Goal: Information Seeking & Learning: Learn about a topic

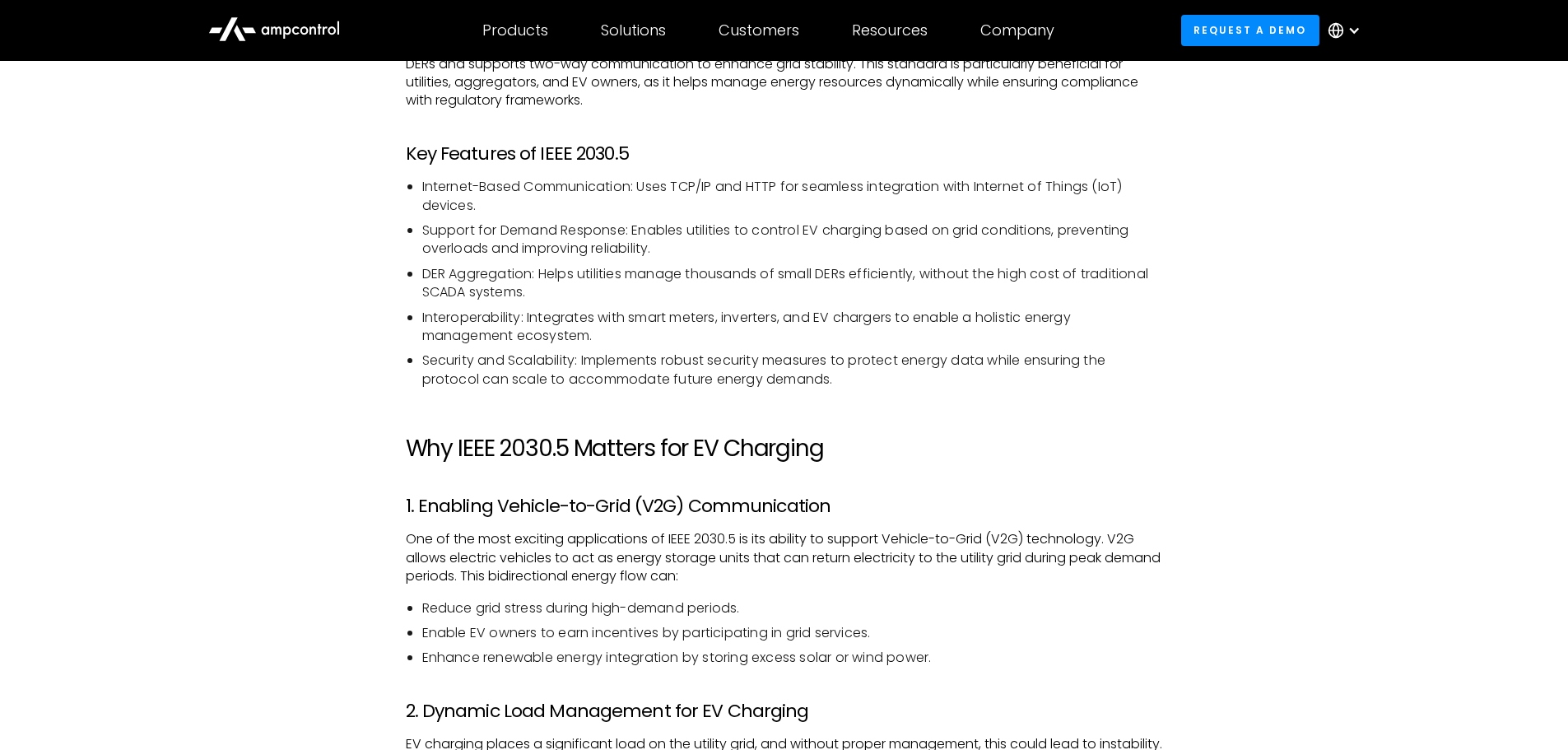
scroll to position [1394, 0]
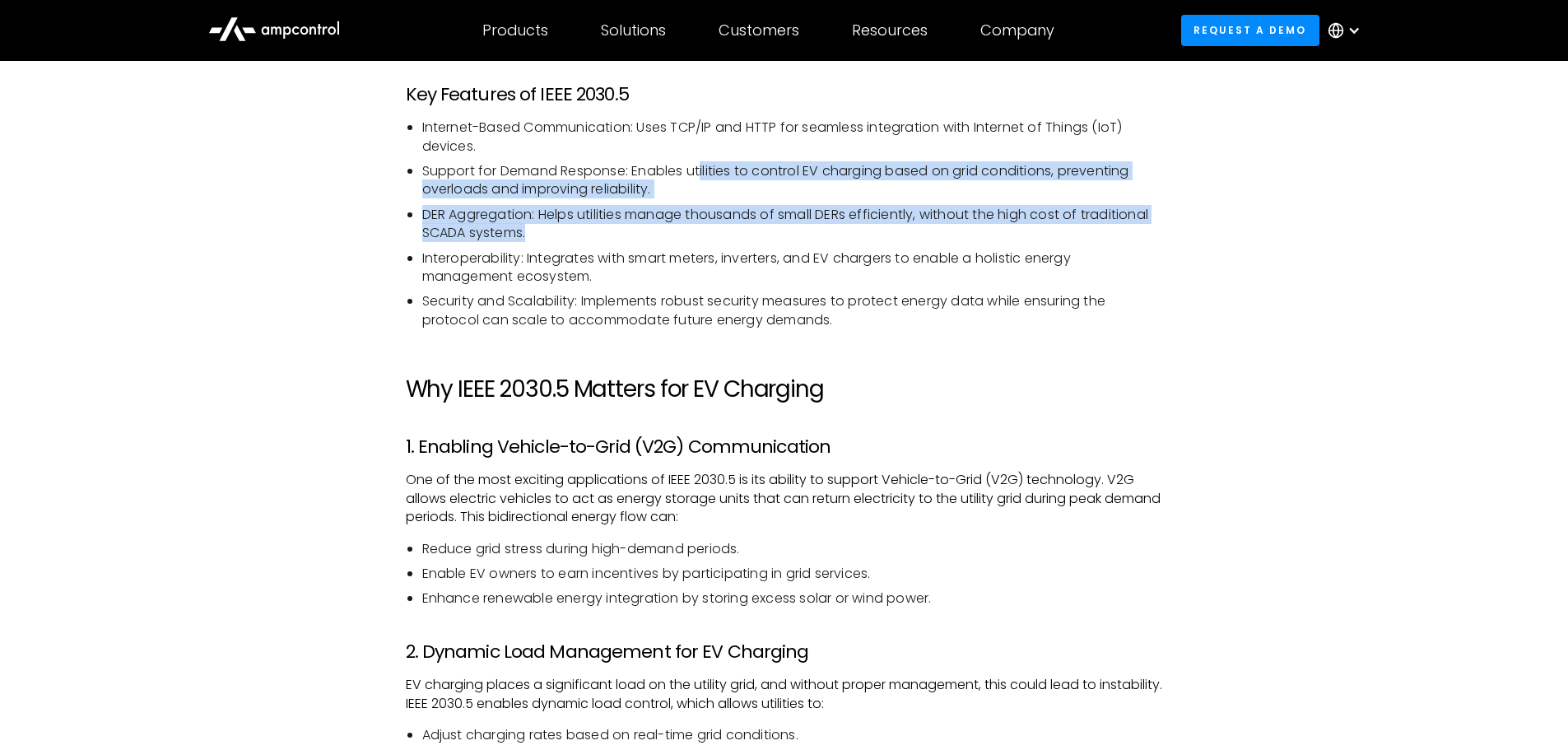
drag, startPoint x: 690, startPoint y: 185, endPoint x: 704, endPoint y: 151, distance: 36.8
click at [704, 151] on ul "Internet-Based Communication: Uses TCP/IP and HTTP for seamless integration wit…" at bounding box center [784, 223] width 758 height 211
click at [707, 151] on li "Internet-Based Communication: Uses TCP/IP and HTTP for seamless integration wit…" at bounding box center [792, 136] width 740 height 37
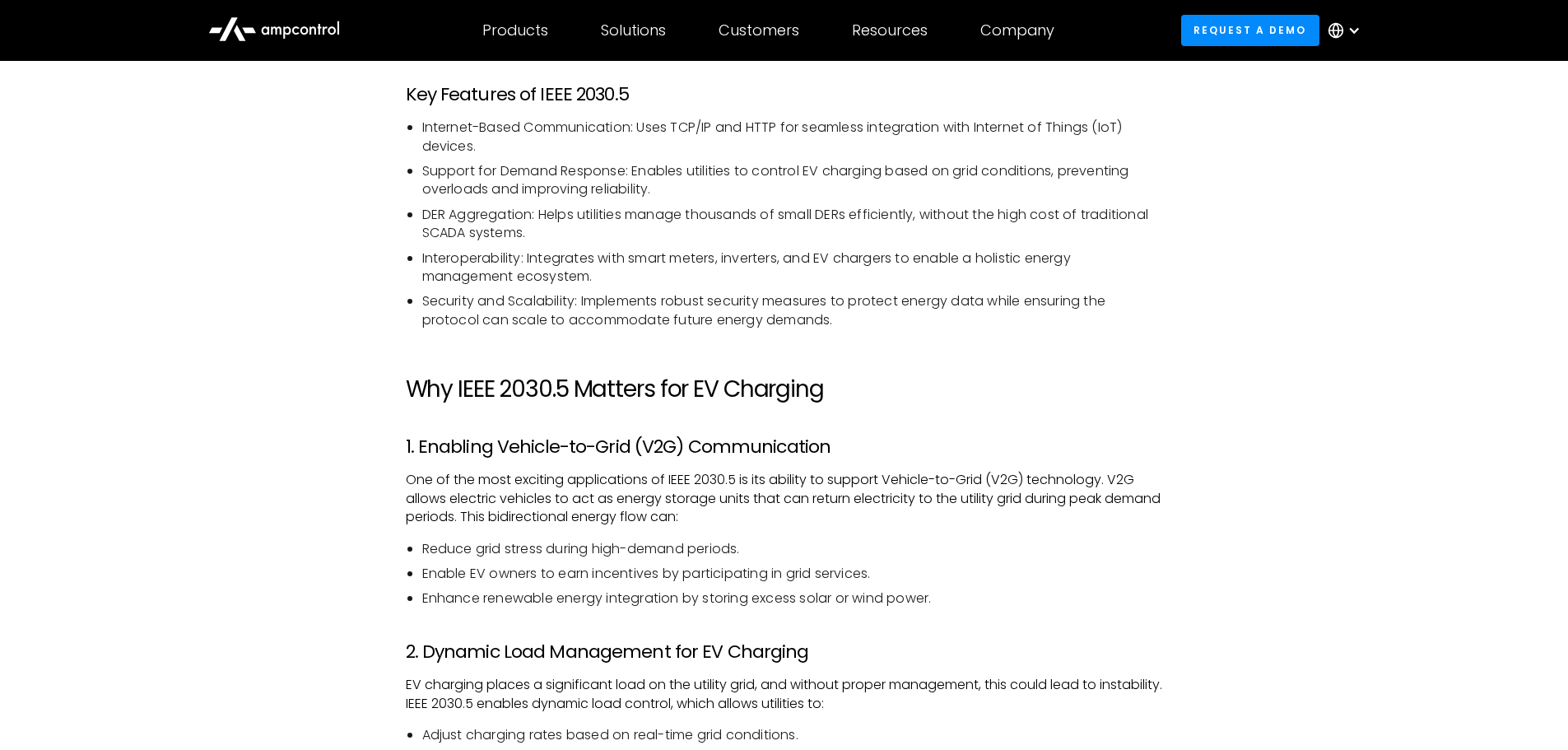
click at [867, 304] on li "Security and Scalability: Implements robust security measures to protect energy…" at bounding box center [792, 310] width 740 height 37
drag, startPoint x: 449, startPoint y: 448, endPoint x: 723, endPoint y: 440, distance: 274.1
click at [723, 440] on h3 "1. Enabling Vehicle-to-Grid (V2G) Communication" at bounding box center [784, 446] width 758 height 22
click at [723, 439] on h3 "1. Enabling Vehicle-to-Grid (V2G) Communication" at bounding box center [784, 446] width 758 height 22
drag, startPoint x: 509, startPoint y: 449, endPoint x: 776, endPoint y: 445, distance: 267.0
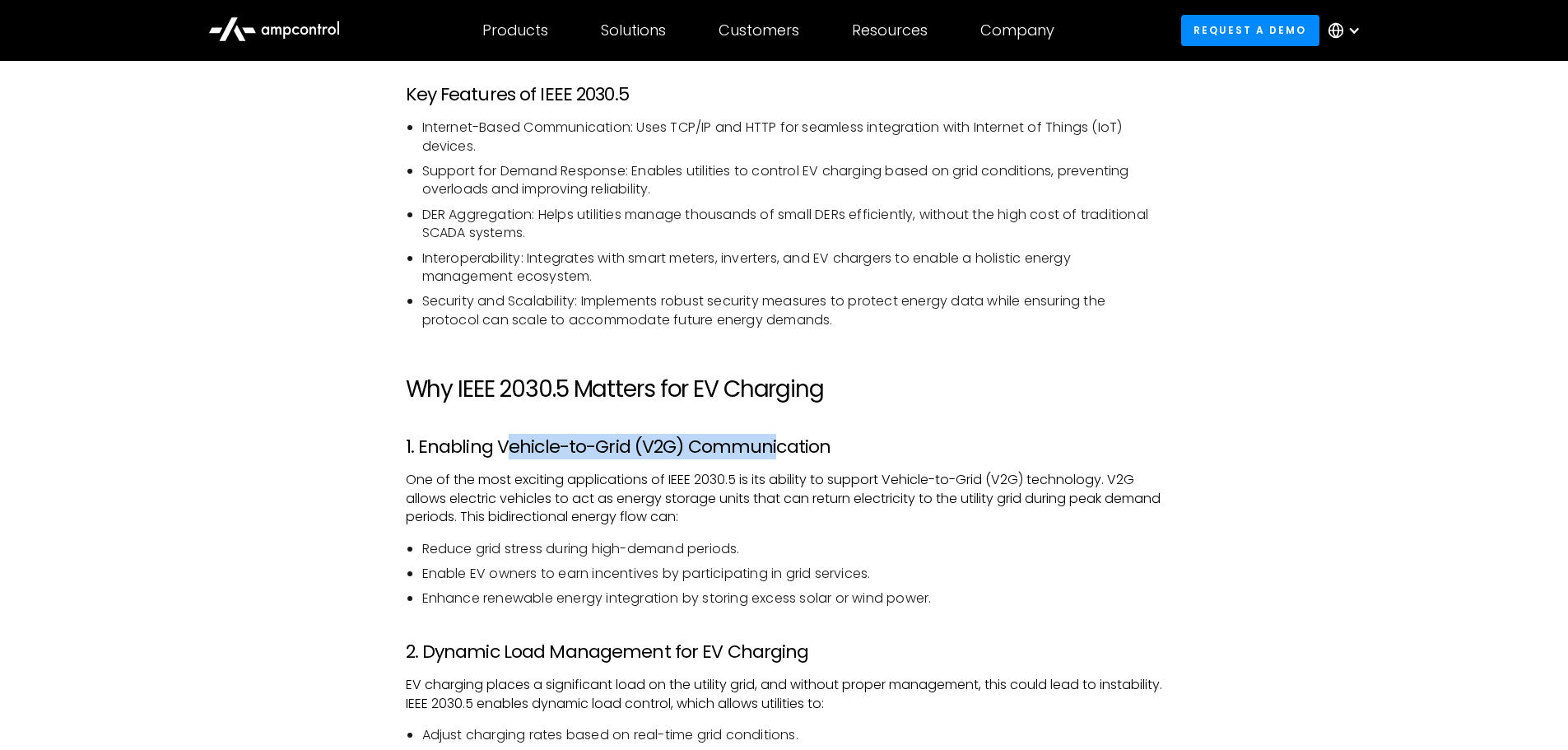
click at [775, 445] on h3 "1. Enabling Vehicle-to-Grid (V2G) Communication" at bounding box center [784, 446] width 758 height 22
click at [776, 445] on h3 "1. Enabling Vehicle-to-Grid (V2G) Communication" at bounding box center [784, 446] width 758 height 22
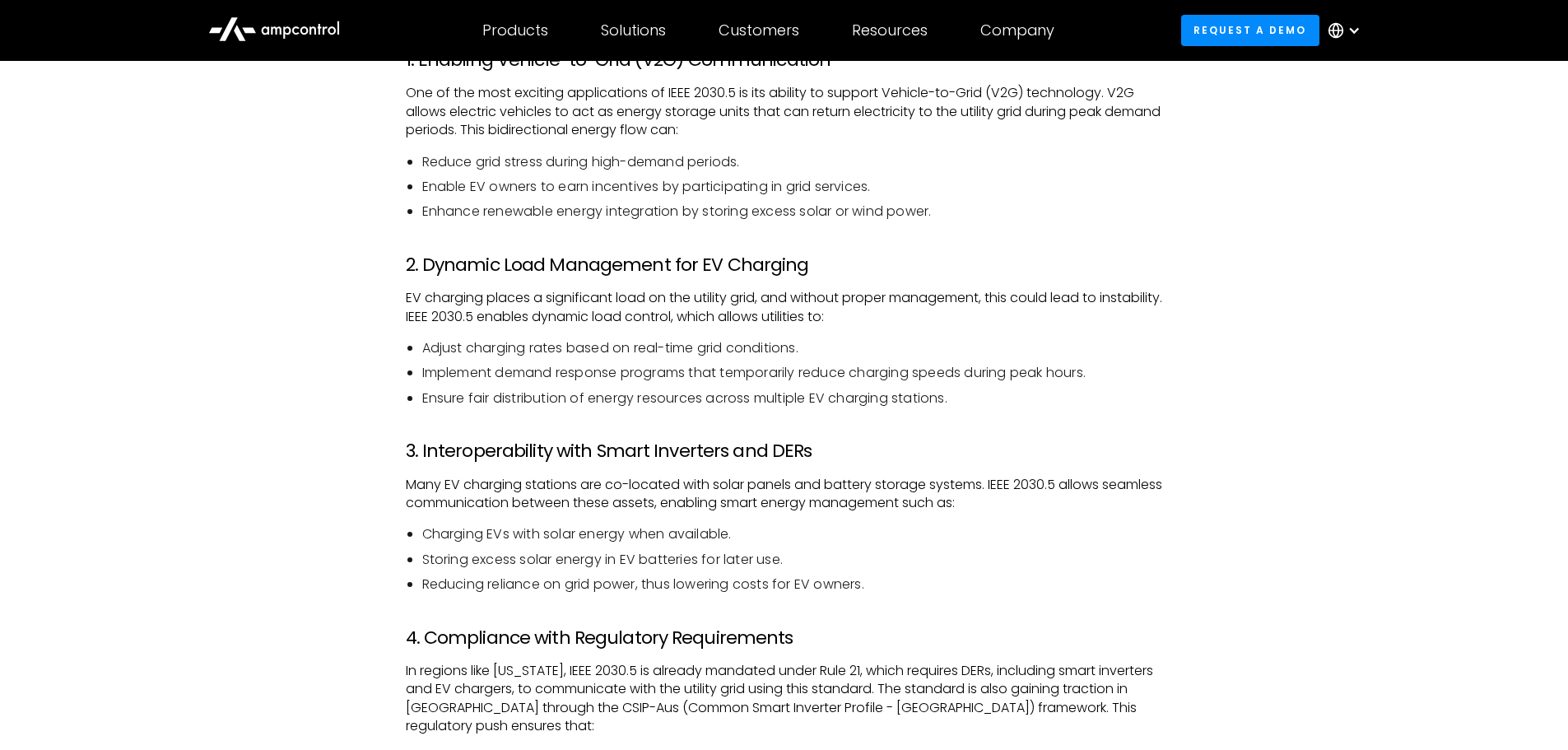
scroll to position [1805, 0]
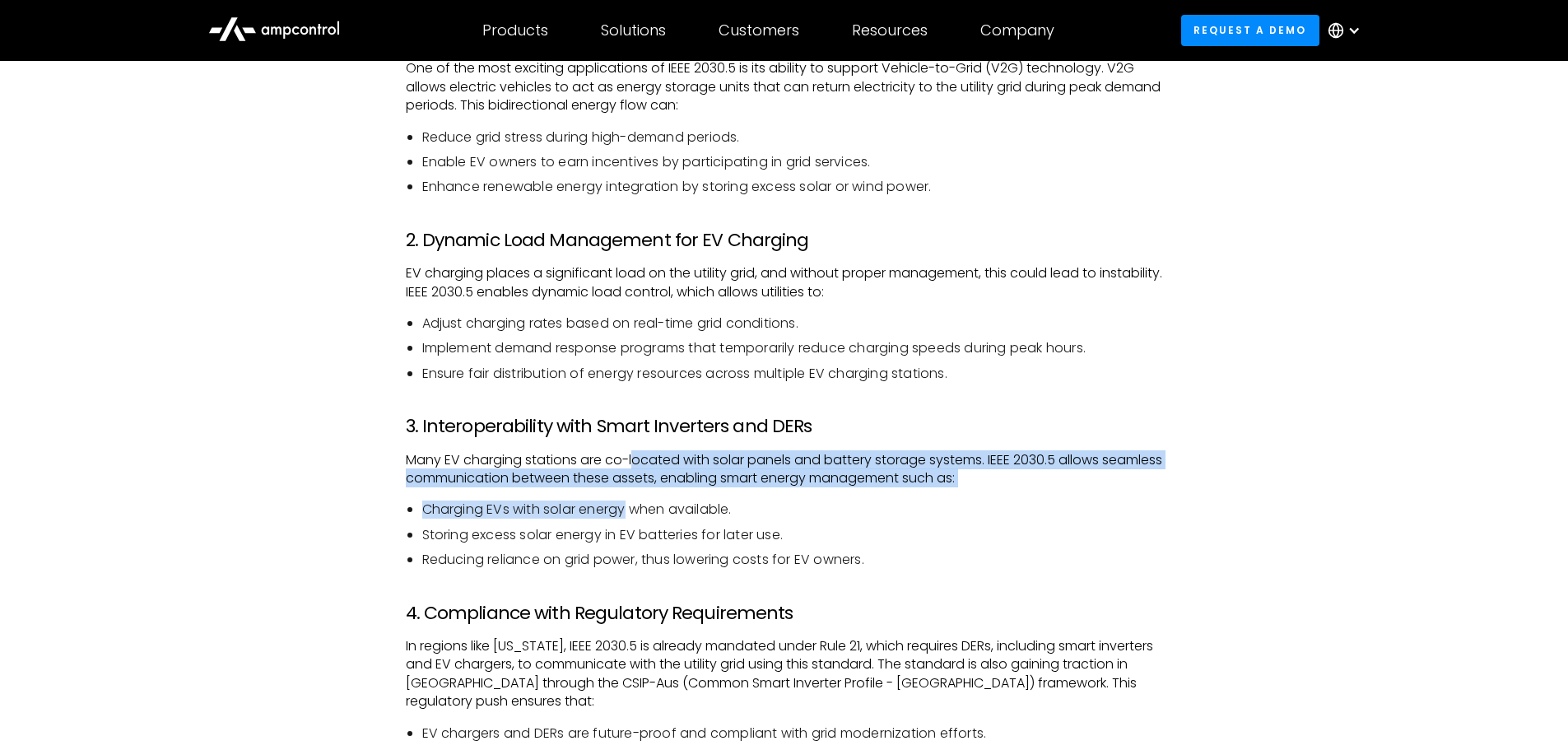
drag, startPoint x: 637, startPoint y: 457, endPoint x: 628, endPoint y: 490, distance: 34.2
drag, startPoint x: 606, startPoint y: 444, endPoint x: 625, endPoint y: 536, distance: 93.9
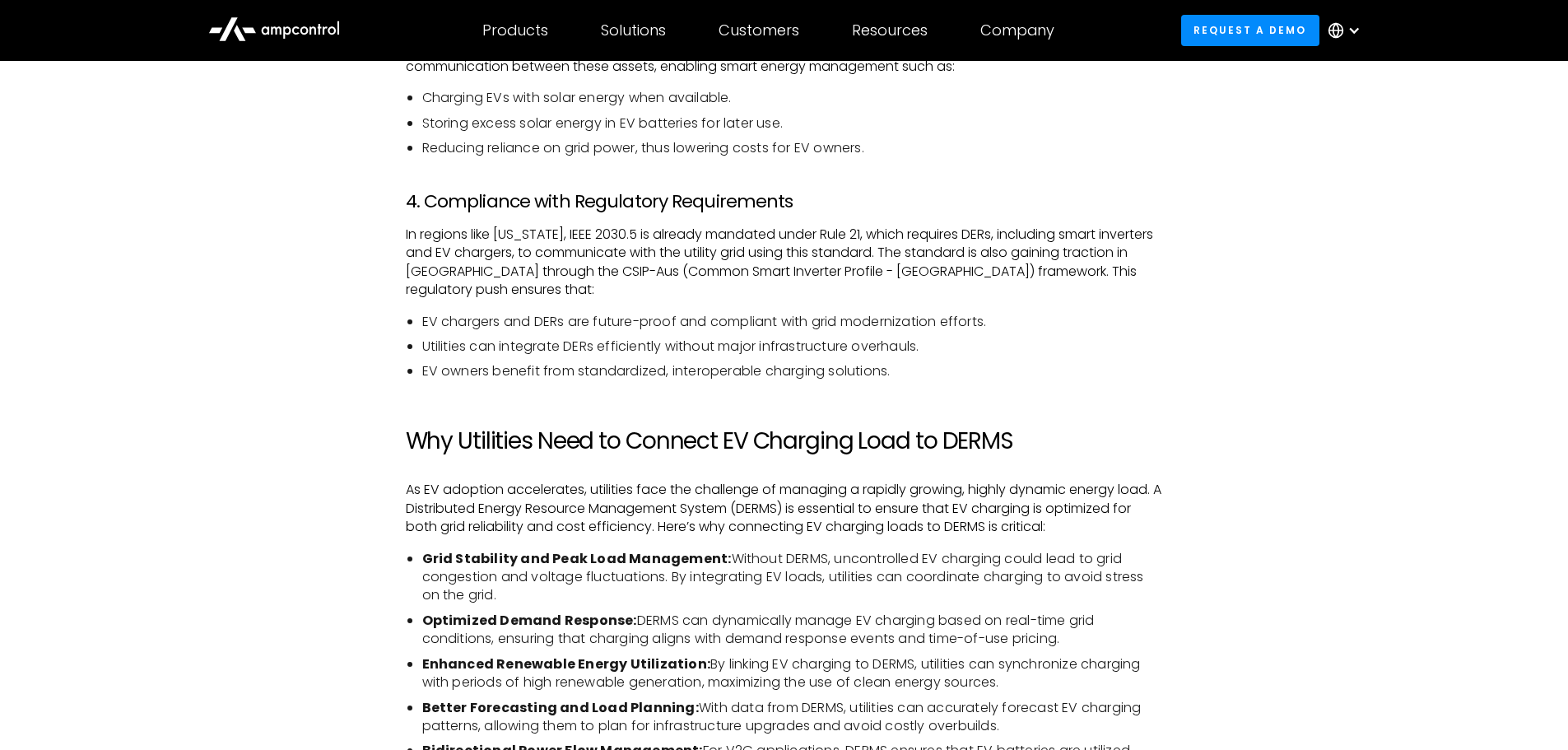
drag, startPoint x: 661, startPoint y: 307, endPoint x: 946, endPoint y: 309, distance: 285.0
click at [662, 307] on div "Introduction As the number of electric vehicles (EVs) on the road continues to …" at bounding box center [784, 421] width 758 height 3101
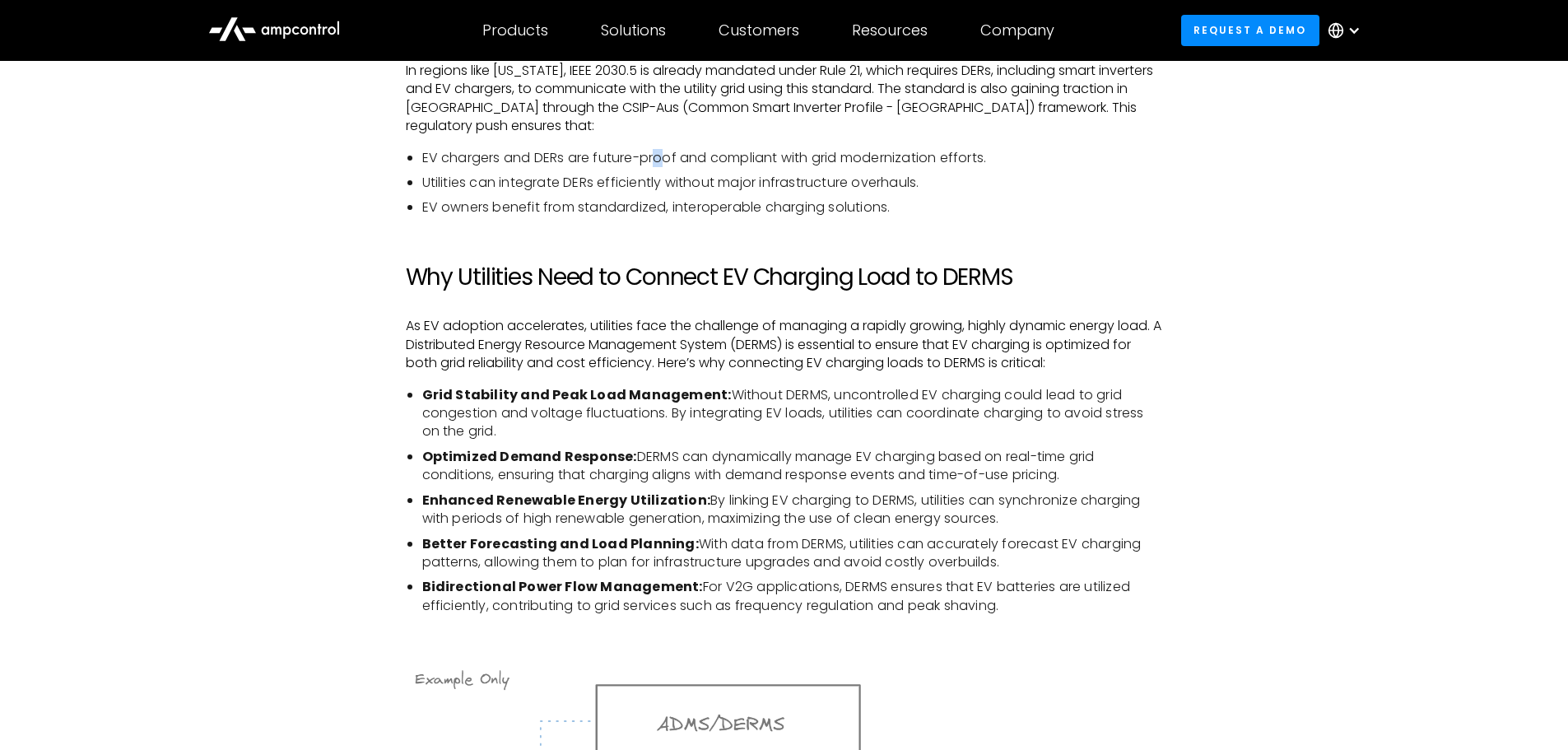
scroll to position [2382, 0]
click at [1116, 305] on div "Introduction As the number of electric vehicles (EVs) on the road continues to …" at bounding box center [784, 256] width 758 height 3101
drag, startPoint x: 703, startPoint y: 275, endPoint x: 954, endPoint y: 280, distance: 251.0
click at [951, 280] on h2 "Why Utilities Need to Connect EV Charging Load to DERMS" at bounding box center [784, 277] width 758 height 28
click at [954, 280] on h2 "Why Utilities Need to Connect EV Charging Load to DERMS" at bounding box center [784, 277] width 758 height 28
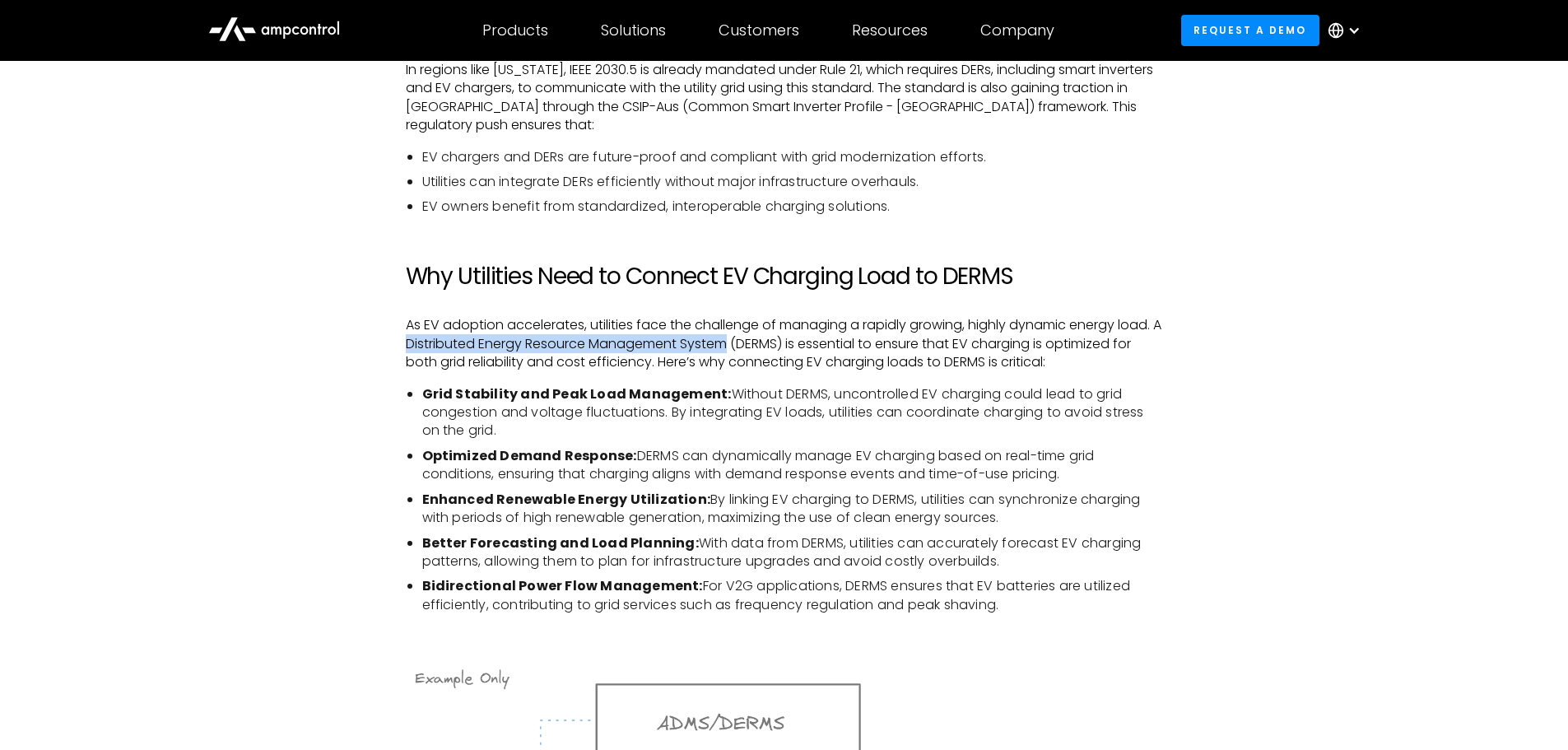
drag, startPoint x: 420, startPoint y: 343, endPoint x: 743, endPoint y: 349, distance: 323.1
click at [743, 349] on p "As EV adoption accelerates, utilities face the challenge of managing a rapidly …" at bounding box center [784, 343] width 758 height 55
copy p "Distributed Energy Resource Management System"
